Goal: Transaction & Acquisition: Purchase product/service

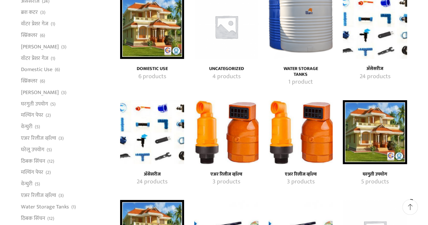
scroll to position [100, 0]
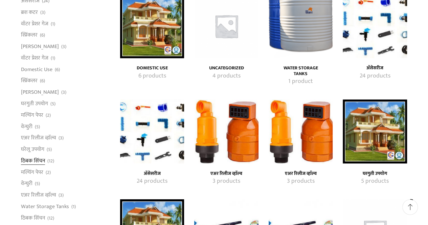
type input "[EMAIL_ADDRESS][PERSON_NAME][DOMAIN_NAME]"
click at [37, 163] on link "ठिबक सिंचन" at bounding box center [33, 160] width 24 height 11
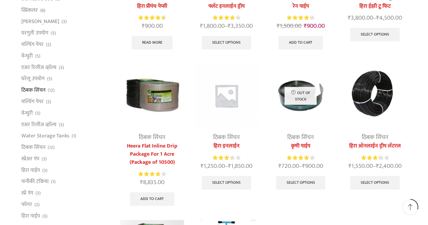
scroll to position [170, 0]
type input "[EMAIL_ADDRESS][PERSON_NAME][DOMAIN_NAME]"
click at [378, 104] on img at bounding box center [374, 96] width 64 height 64
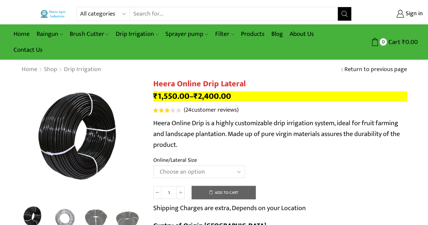
type input "[EMAIL_ADDRESS][PERSON_NAME][DOMAIN_NAME]"
click at [194, 172] on select "Choose an option Heera Online 16MM Heera Online GOLD 16MM Heera Online 12MM Hee…" at bounding box center [199, 171] width 92 height 13
click at [153, 166] on select "Choose an option Heera Online 16MM Heera Online GOLD 16MM Heera Online 12MM Hee…" at bounding box center [199, 171] width 92 height 13
select select "Heera Online GOLD 12MM"
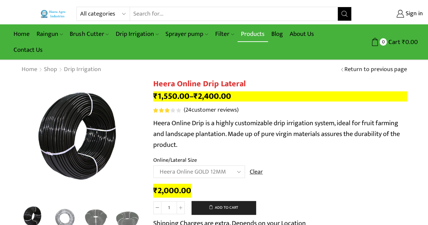
click at [250, 32] on link "Products" at bounding box center [252, 34] width 30 height 16
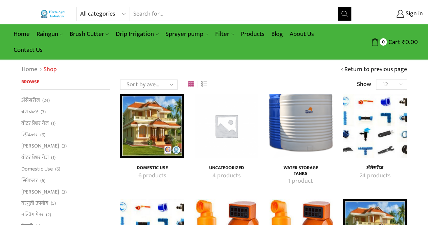
type input "[EMAIL_ADDRESS][PERSON_NAME][DOMAIN_NAME]"
click at [361, 120] on img "Visit product category अ‍ॅसेसरीज" at bounding box center [374, 126] width 64 height 64
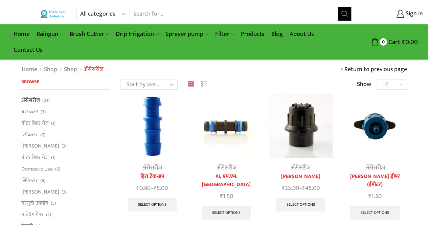
type input "[EMAIL_ADDRESS][PERSON_NAME][DOMAIN_NAME]"
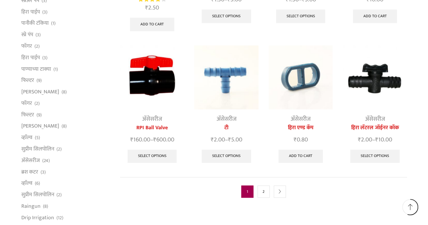
scroll to position [320, 0]
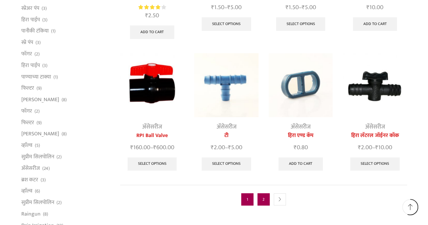
click at [262, 193] on link "2" at bounding box center [263, 199] width 12 height 12
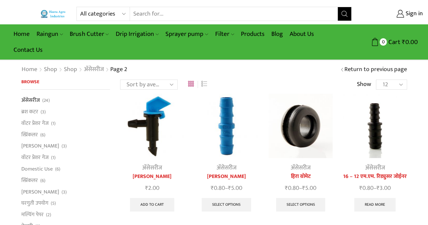
type input "[EMAIL_ADDRESS][PERSON_NAME][DOMAIN_NAME]"
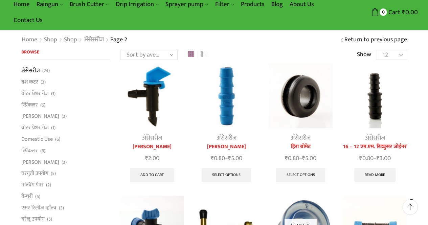
scroll to position [39, 0]
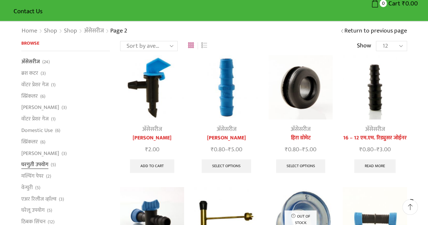
click at [33, 165] on link "घरगुती उपयोग" at bounding box center [34, 164] width 27 height 11
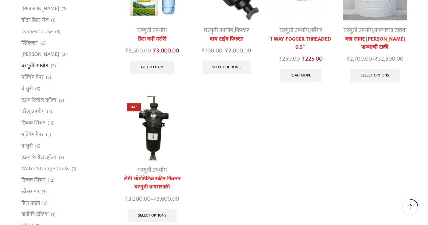
scroll to position [141, 0]
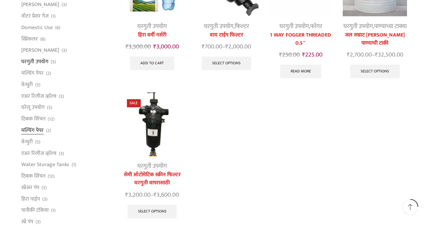
type input "[EMAIL_ADDRESS][PERSON_NAME][DOMAIN_NAME]"
click at [35, 130] on link "मल्चिंग पेपर" at bounding box center [32, 129] width 22 height 11
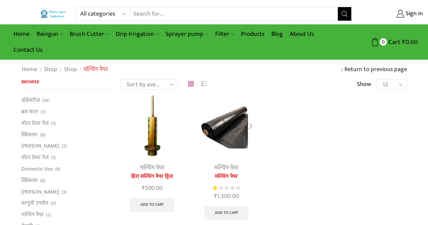
type input "[EMAIL_ADDRESS][PERSON_NAME][DOMAIN_NAME]"
click at [234, 135] on img at bounding box center [226, 126] width 64 height 64
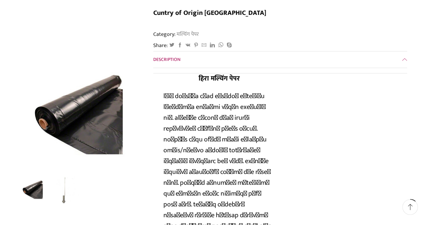
scroll to position [143, 0]
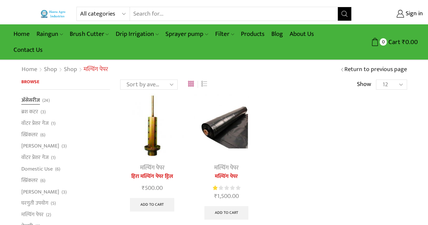
type input "[EMAIL_ADDRESS][PERSON_NAME][DOMAIN_NAME]"
click at [32, 100] on link "अ‍ॅसेसरीज" at bounding box center [30, 100] width 19 height 9
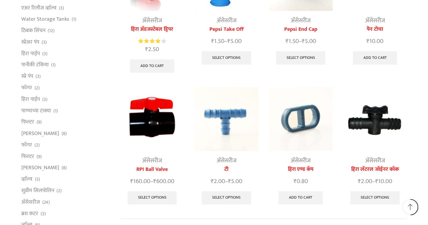
scroll to position [287, 0]
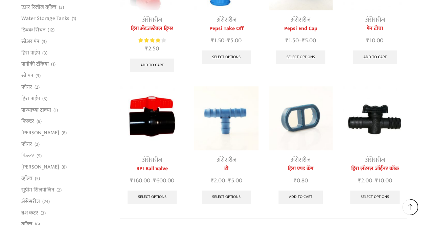
type input "[EMAIL_ADDRESS][PERSON_NAME][DOMAIN_NAME]"
click at [225, 111] on img at bounding box center [226, 118] width 64 height 64
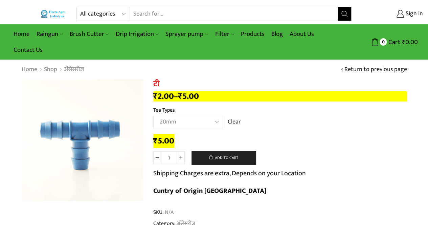
click at [214, 123] on select "Choose an option 12mm 16mm 20mm" at bounding box center [188, 122] width 70 height 13
click at [293, 120] on td "Choose an option 12mm 16mm 20mm Clear" at bounding box center [280, 125] width 254 height 19
click at [207, 118] on select "Choose an option 12mm 16mm 20mm" at bounding box center [188, 122] width 70 height 13
click at [207, 121] on select "Choose an option 12mm 16mm 20mm" at bounding box center [188, 122] width 70 height 13
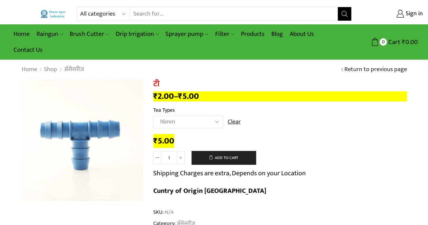
click at [153, 116] on select "Choose an option 12mm 16mm 20mm" at bounding box center [188, 122] width 70 height 13
select select "16mm"
click at [145, 14] on input "Search input" at bounding box center [234, 14] width 208 height 14
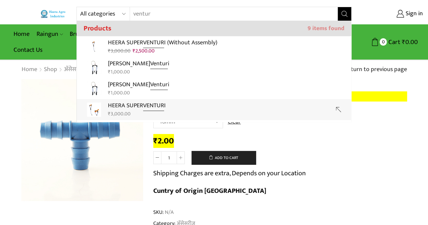
click at [150, 107] on strong "VENTUR" at bounding box center [153, 105] width 21 height 10
type input "HEERA SUPER VENTURI"
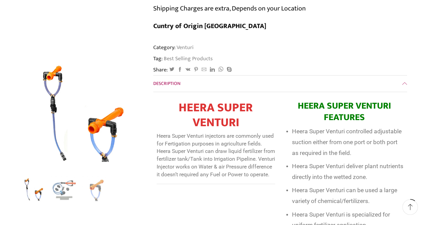
scroll to position [170, 0]
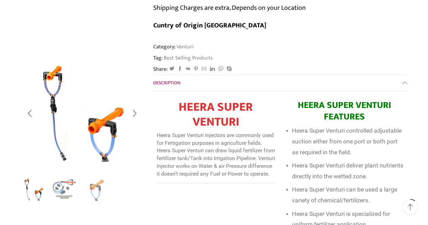
type input "[EMAIL_ADDRESS][PERSON_NAME][DOMAIN_NAME]"
click at [57, 192] on img "2 / 3" at bounding box center [65, 189] width 28 height 28
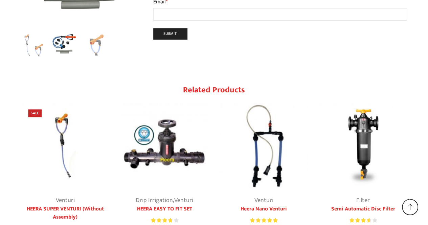
scroll to position [1627, 0]
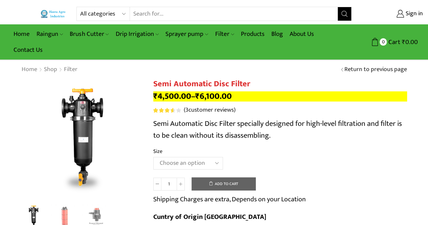
type input "[EMAIL_ADDRESS][PERSON_NAME][DOMAIN_NAME]"
click at [215, 167] on select "Choose an option 2" Disc Filter 2.5" Disc Filter 3" Disc Filter" at bounding box center [188, 163] width 70 height 13
click at [153, 157] on select "Choose an option 2" Disc Filter 2.5" Disc Filter 3" Disc Filter" at bounding box center [188, 163] width 70 height 13
select select "2.5" Disc Filter"
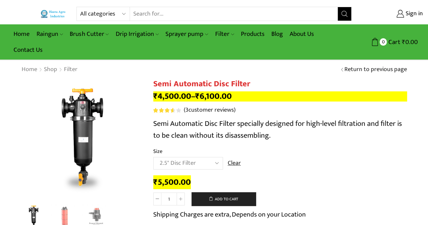
click at [166, 16] on input "Search input" at bounding box center [234, 14] width 208 height 14
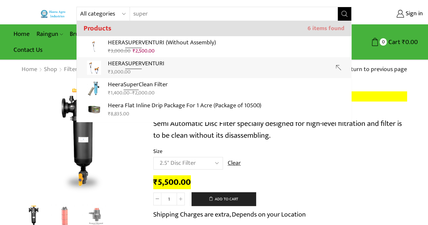
click at [150, 68] on p "HEERA SUPER VENTURI" at bounding box center [136, 64] width 56 height 10
type input "HEERA SUPER VENTURI"
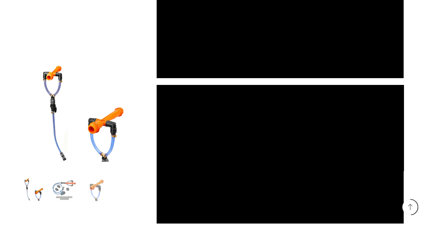
scroll to position [790, 0]
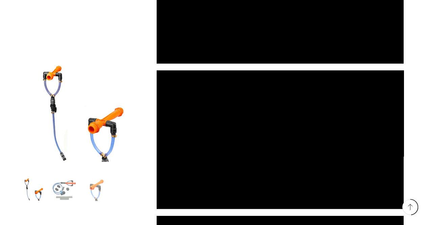
type input "[EMAIL_ADDRESS][PERSON_NAME][DOMAIN_NAME]"
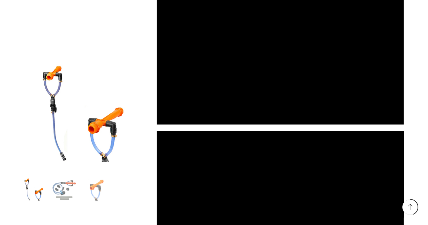
scroll to position [14, 0]
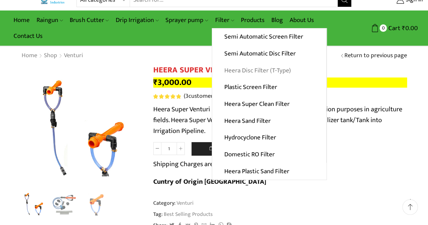
click at [225, 71] on link "Heera Disc Filter (T-Type)" at bounding box center [269, 70] width 114 height 17
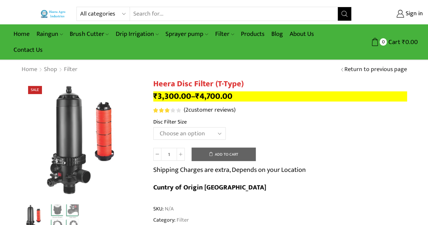
type input "[EMAIL_ADDRESS][PERSON_NAME][DOMAIN_NAME]"
click at [218, 140] on td "Choose an option 2" Disc Filter 2.5" Disc Filter 3" Disc Filter 40m3 3" Disc Fi…" at bounding box center [280, 136] width 254 height 19
click at [215, 134] on select "Choose an option 2" Disc Filter 2.5" Disc Filter 3" Disc Filter 40m3 3" Disc Fi…" at bounding box center [189, 133] width 72 height 13
click at [153, 127] on select "Choose an option 2" Disc Filter 2.5" Disc Filter 3" Disc Filter 40m3 3" Disc Fi…" at bounding box center [189, 133] width 72 height 13
select select "2-5-disc-filter"
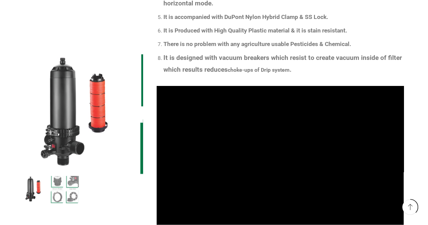
scroll to position [371, 0]
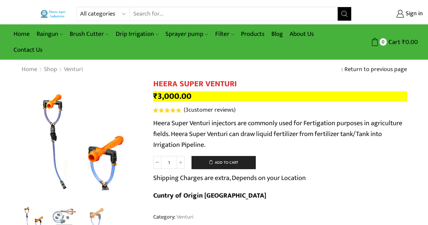
scroll to position [14, 0]
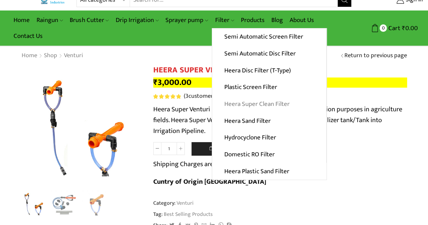
type input "[EMAIL_ADDRESS][PERSON_NAME][DOMAIN_NAME]"
click at [238, 104] on link "Heera Super Clean Filter" at bounding box center [269, 104] width 114 height 17
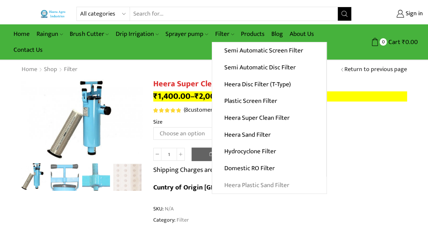
type input "[EMAIL_ADDRESS][PERSON_NAME][DOMAIN_NAME]"
click at [235, 182] on link "Heera Plastic Sand Filter" at bounding box center [269, 184] width 114 height 17
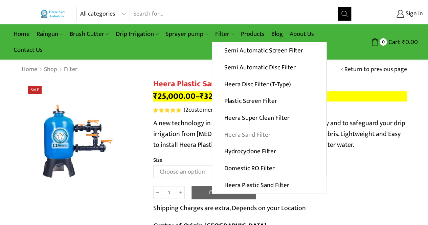
type input "[EMAIL_ADDRESS][PERSON_NAME][DOMAIN_NAME]"
click at [234, 132] on link "Heera Sand Filter" at bounding box center [269, 134] width 114 height 17
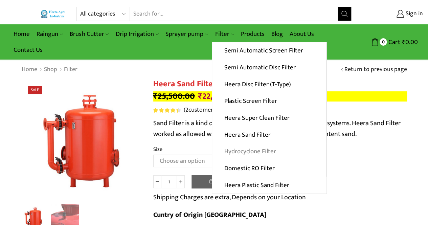
click at [235, 149] on link "Hydrocyclone Filter" at bounding box center [269, 151] width 114 height 17
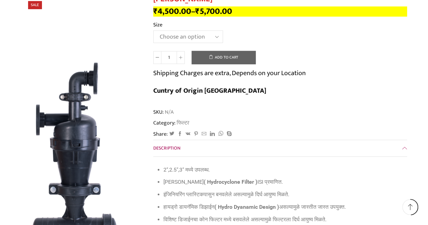
scroll to position [1417, 0]
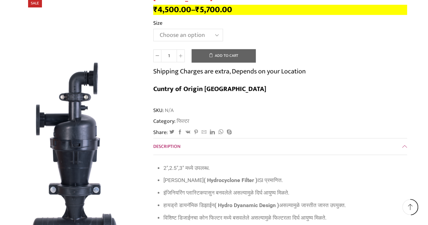
type input "[EMAIL_ADDRESS][PERSON_NAME][DOMAIN_NAME]"
click at [209, 29] on select "Choose an option 2" 2.5" 3"" at bounding box center [188, 35] width 70 height 13
click at [153, 29] on select "Choose an option 2" 2.5" 3"" at bounding box center [188, 35] width 70 height 13
select select "2.5""
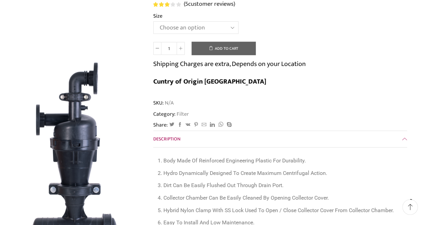
scroll to position [0, 0]
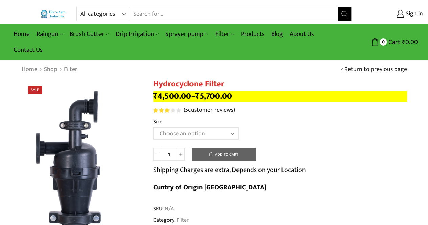
click at [161, 15] on input "Search input" at bounding box center [234, 14] width 208 height 14
click at [161, 15] on input "a" at bounding box center [234, 14] width 208 height 14
type input "air release valve"
click at [337, 7] on button "Search" at bounding box center [344, 14] width 14 height 14
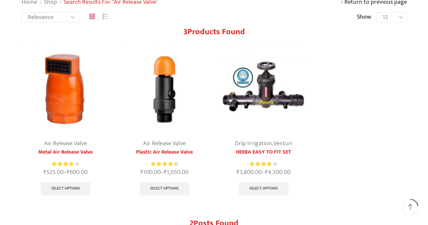
scroll to position [68, 0]
type input "[EMAIL_ADDRESS][PERSON_NAME][DOMAIN_NAME]"
click at [49, 87] on img at bounding box center [65, 88] width 89 height 89
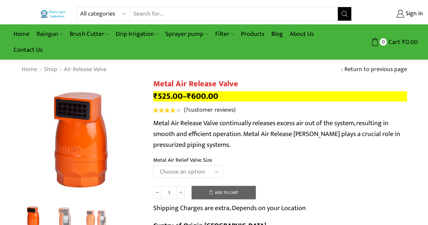
type input "[EMAIL_ADDRESS][PERSON_NAME][DOMAIN_NAME]"
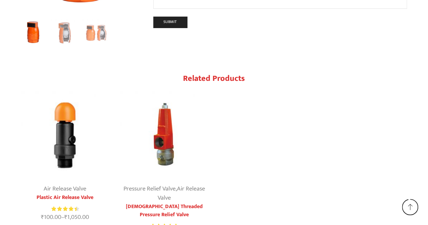
scroll to position [1319, 0]
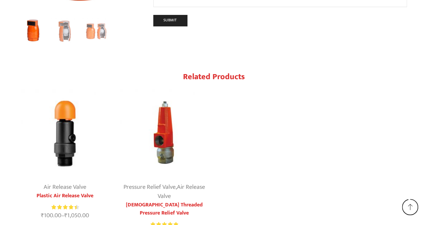
click at [68, 148] on img "1 / 2" at bounding box center [65, 133] width 88 height 88
click at [69, 125] on img "1 / 2" at bounding box center [65, 133] width 88 height 88
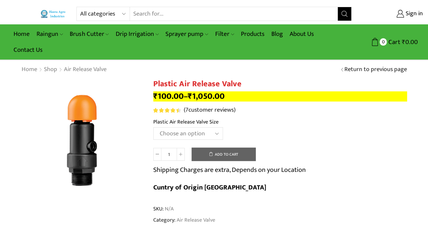
type input "[EMAIL_ADDRESS][PERSON_NAME][DOMAIN_NAME]"
click at [191, 145] on td "Choose an option HT-90P 2" HT88P 1" Clear" at bounding box center [280, 136] width 254 height 19
click at [192, 134] on select "Choose an option HT-90P 2" HT88P 1"" at bounding box center [188, 133] width 70 height 13
click at [153, 127] on select "Choose an option HT-90P 2" HT88P 1"" at bounding box center [188, 133] width 70 height 13
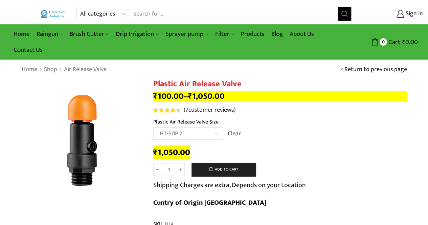
click at [210, 132] on select "Choose an option HT-90P 2" HT88P 1"" at bounding box center [188, 133] width 70 height 13
select select "ht88p-1"
click at [153, 127] on select "Choose an option HT-90P 2" HT88P 1"" at bounding box center [188, 133] width 70 height 13
click at [143, 15] on input "Search input" at bounding box center [234, 14] width 208 height 14
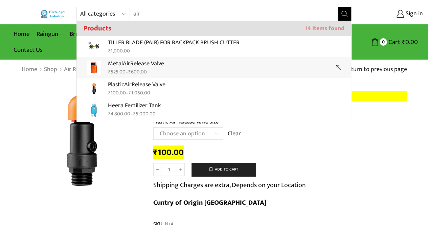
drag, startPoint x: 154, startPoint y: 16, endPoint x: 110, endPoint y: 17, distance: 44.6
click at [110, 17] on div "All categories Accessories Air Release Valve Brush Cutter Domestic Use Drip Irr…" at bounding box center [213, 14] width 275 height 14
click at [110, 62] on p "Metal Air Release Valve" at bounding box center [136, 64] width 56 height 10
type input "Metal Air Release Valve"
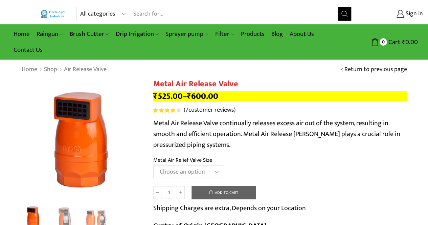
type input "[EMAIL_ADDRESS][PERSON_NAME][DOMAIN_NAME]"
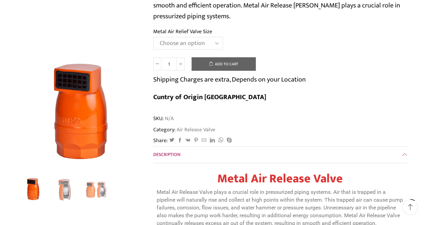
scroll to position [134, 0]
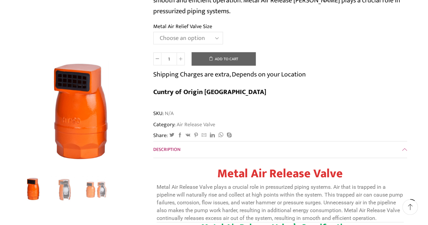
click at [205, 42] on select "Choose an option HT-88P 1" HT-89 1.5"" at bounding box center [188, 38] width 70 height 13
click at [153, 32] on select "Choose an option HT-88P 1" HT-89 1.5"" at bounding box center [188, 38] width 70 height 13
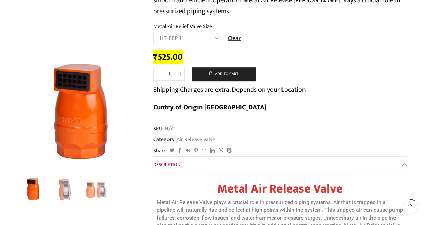
click at [194, 38] on select "Choose an option HT-88P 1" HT-89 1.5"" at bounding box center [188, 38] width 70 height 13
click at [153, 32] on select "Choose an option HT-88P 1" HT-89 1.5"" at bounding box center [188, 38] width 70 height 13
click at [196, 34] on select "Choose an option HT-88P 1" HT-89 1.5"" at bounding box center [188, 38] width 70 height 13
click at [153, 32] on select "Choose an option HT-88P 1" HT-89 1.5"" at bounding box center [188, 38] width 70 height 13
select select "ht-88p-1"
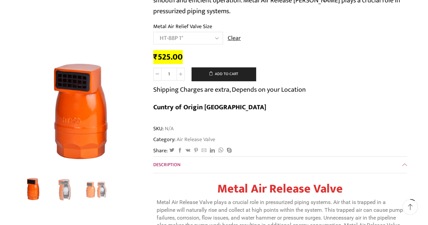
click at [193, 37] on select "Choose an option HT-88P 1" HT-89 1.5"" at bounding box center [188, 38] width 70 height 13
click at [308, 33] on td "Choose an option HT-88P 1" HT-89 1.5" Clear" at bounding box center [280, 41] width 254 height 19
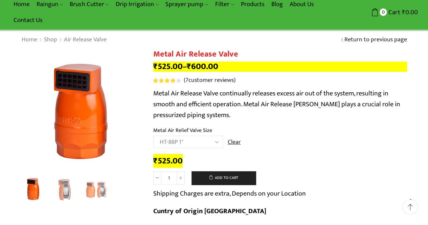
scroll to position [0, 0]
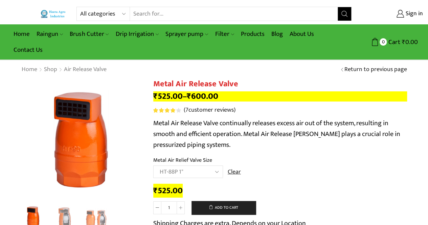
click at [224, 18] on input "Search input" at bounding box center [234, 14] width 208 height 14
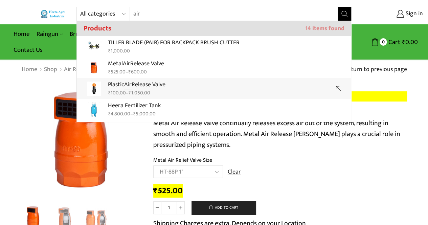
click at [156, 91] on div "₹ 100.00 – ₹ 1,050.00" at bounding box center [136, 92] width 57 height 7
type input "Plastic Air Release Valve"
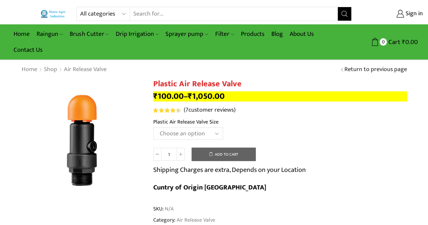
type input "[EMAIL_ADDRESS][PERSON_NAME][DOMAIN_NAME]"
click at [197, 135] on select "Choose an option HT-90P 2" HT88P 1"" at bounding box center [188, 133] width 70 height 13
click at [153, 127] on select "Choose an option HT-90P 2" HT88P 1"" at bounding box center [188, 133] width 70 height 13
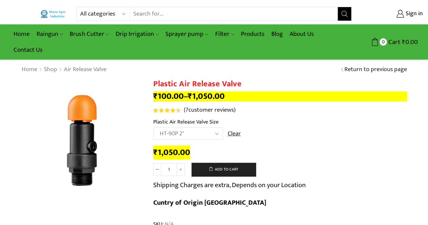
click at [192, 131] on select "Choose an option HT-90P 2" HT88P 1"" at bounding box center [188, 133] width 70 height 13
select select "ht88p-1"
click at [153, 127] on select "Choose an option HT-90P 2" HT88P 1"" at bounding box center [188, 133] width 70 height 13
click at [206, 15] on input "Search input" at bounding box center [234, 14] width 208 height 14
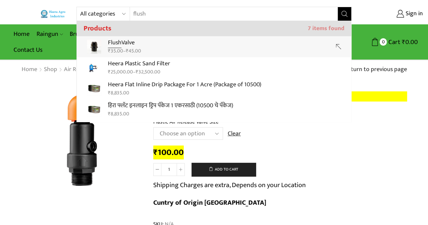
click at [125, 43] on p "Flush Valve" at bounding box center [124, 43] width 33 height 10
type input "Flush Valve"
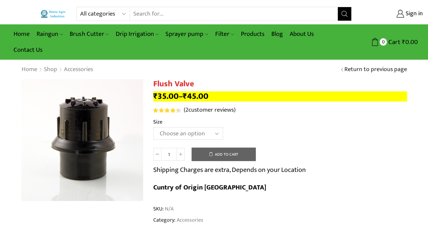
type input "[EMAIL_ADDRESS][PERSON_NAME][DOMAIN_NAME]"
click at [190, 137] on select "Choose an option 2 Inch 2.5 Inch" at bounding box center [188, 133] width 70 height 13
click at [153, 127] on select "Choose an option 2 Inch 2.5 Inch" at bounding box center [188, 133] width 70 height 13
select select "2-inch"
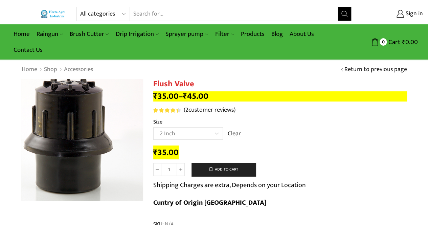
click at [121, 146] on img at bounding box center [66, 137] width 169 height 169
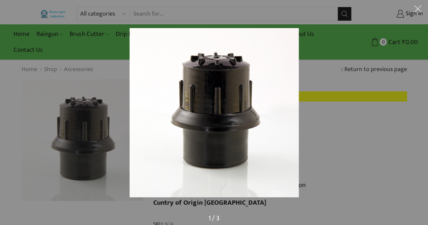
click at [54, 166] on div at bounding box center [214, 112] width 428 height 225
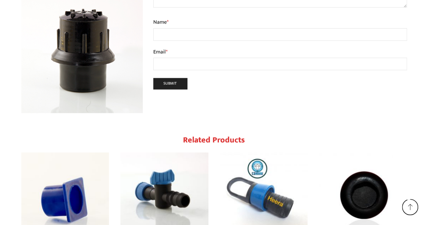
scroll to position [1994, 0]
